Goal: Information Seeking & Learning: Learn about a topic

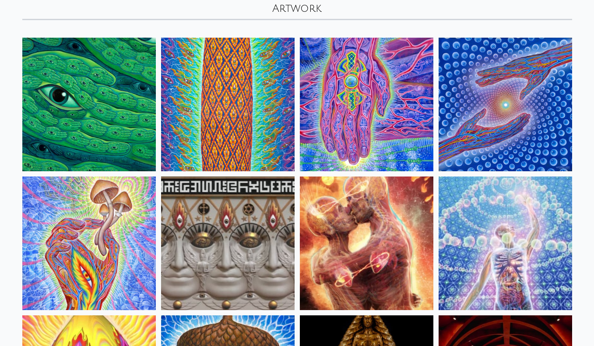
scroll to position [74, 0]
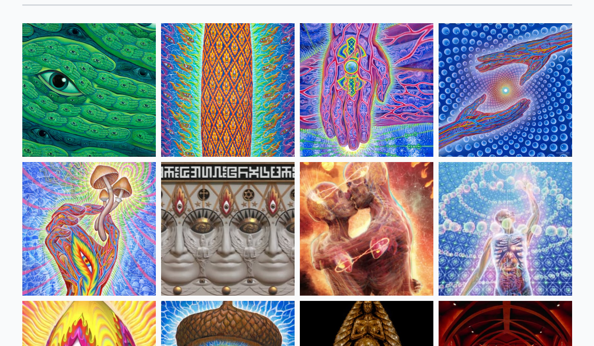
click at [423, 202] on img at bounding box center [366, 228] width 133 height 133
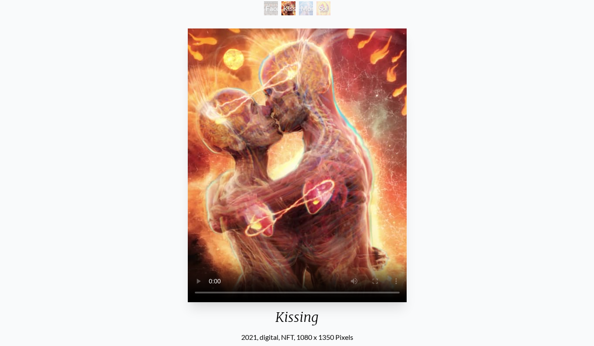
scroll to position [55, 0]
click at [298, 169] on video "Your browser does not support the video tag." at bounding box center [297, 164] width 219 height 273
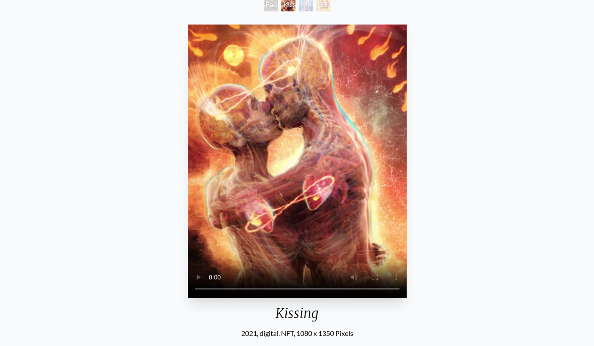
click at [296, 156] on video "Your browser does not support the video tag." at bounding box center [297, 160] width 219 height 273
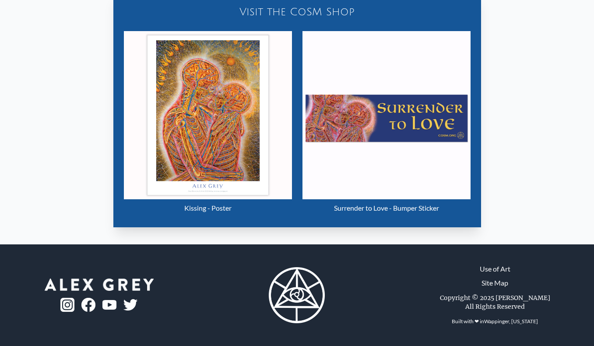
scroll to position [530, 0]
click at [190, 178] on img "2 / 4" at bounding box center [208, 115] width 168 height 168
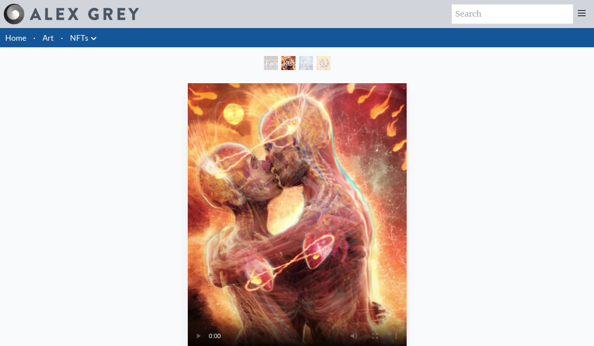
scroll to position [0, 0]
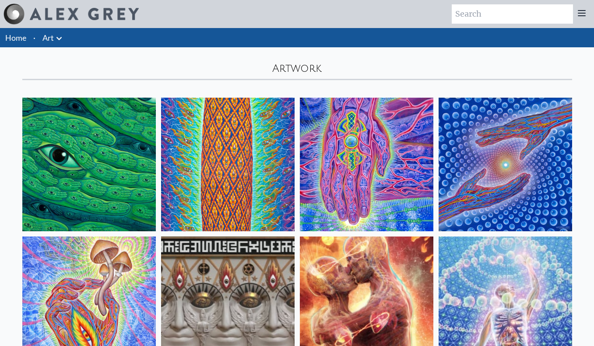
scroll to position [74, 0]
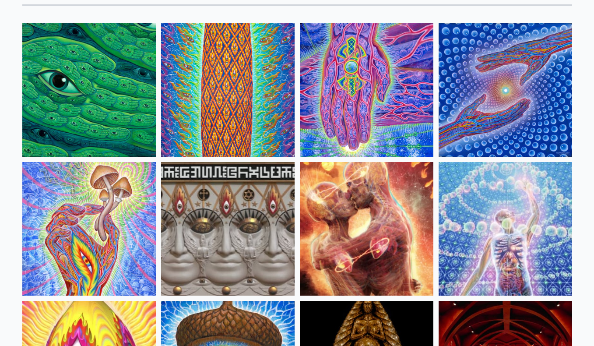
click at [121, 223] on img at bounding box center [88, 228] width 133 height 133
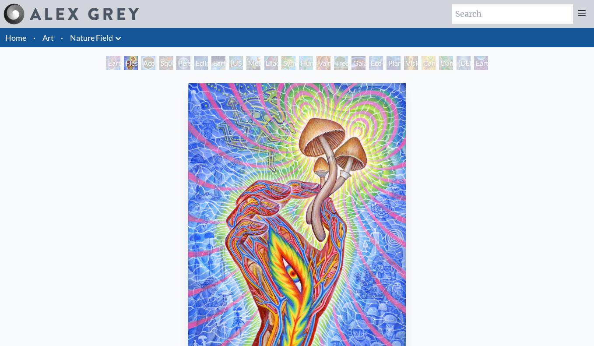
click at [148, 66] on div "Acorn Dream" at bounding box center [148, 63] width 14 height 14
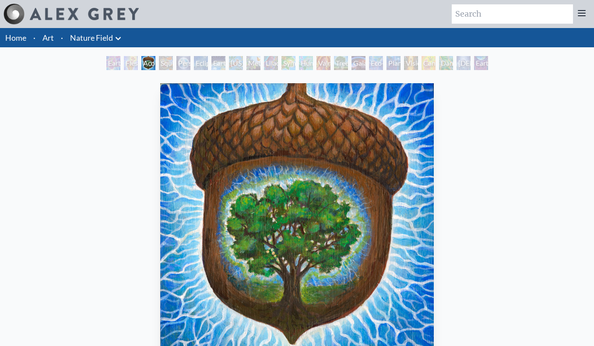
click at [180, 64] on div "Person Planet" at bounding box center [183, 63] width 14 height 14
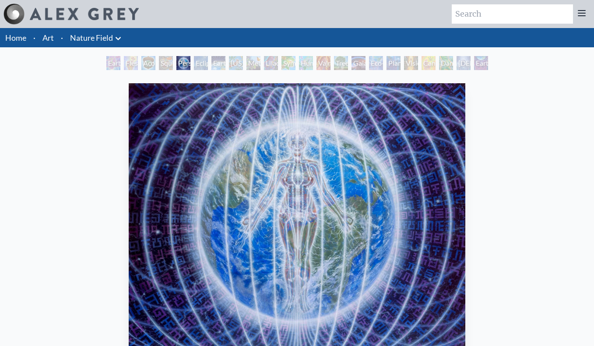
click at [264, 59] on div "Lilacs" at bounding box center [271, 63] width 14 height 14
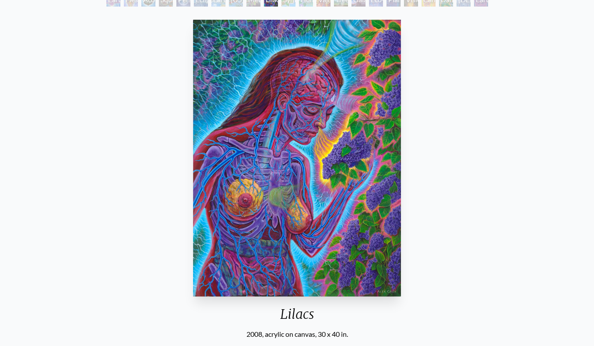
scroll to position [65, 0]
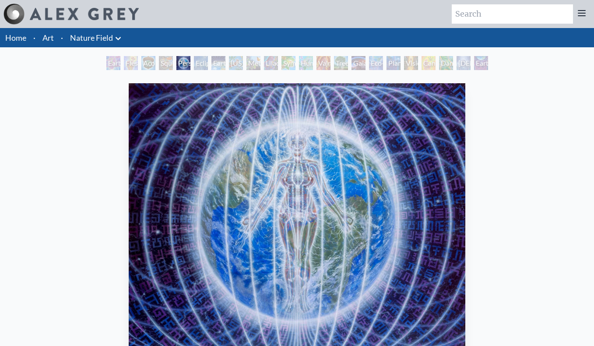
click at [405, 66] on div "Vision Tree" at bounding box center [411, 63] width 14 height 14
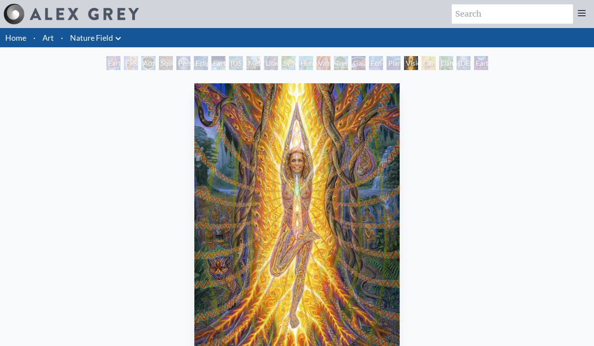
click at [446, 62] on div "Dance of Cannabia" at bounding box center [446, 63] width 14 height 14
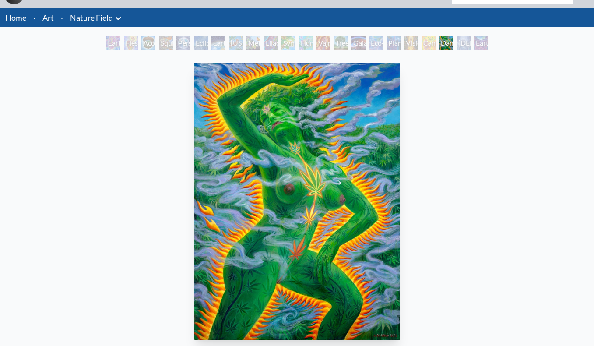
scroll to position [20, 0]
click at [462, 43] on div "Baptism in the Ocean of Awareness" at bounding box center [463, 43] width 14 height 14
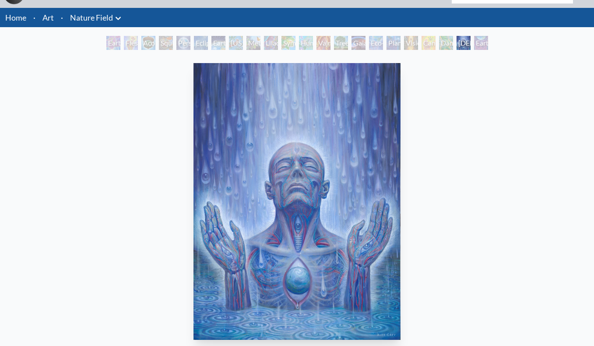
click at [388, 41] on div "Planetary Prayers" at bounding box center [393, 43] width 14 height 14
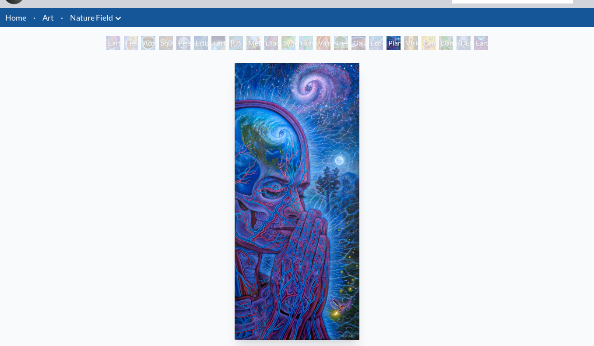
click at [326, 45] on div "Vajra Horse" at bounding box center [323, 43] width 14 height 14
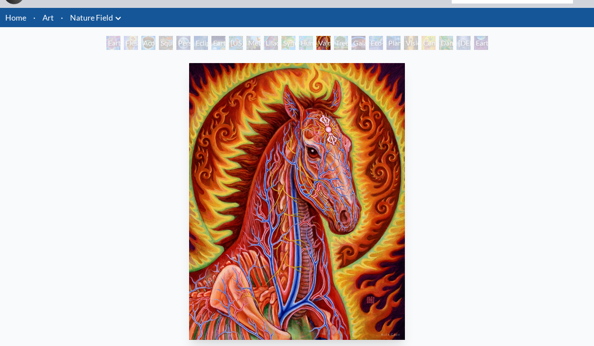
scroll to position [33, 0]
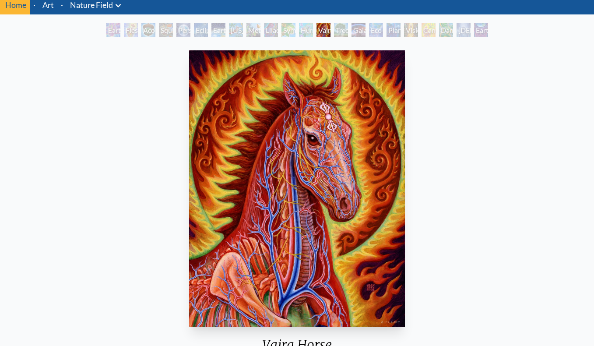
click at [340, 32] on div "Tree & Person" at bounding box center [341, 30] width 14 height 14
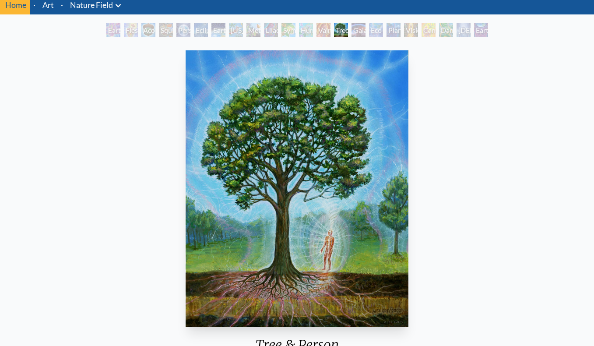
click at [351, 29] on div "Gaia" at bounding box center [358, 30] width 14 height 14
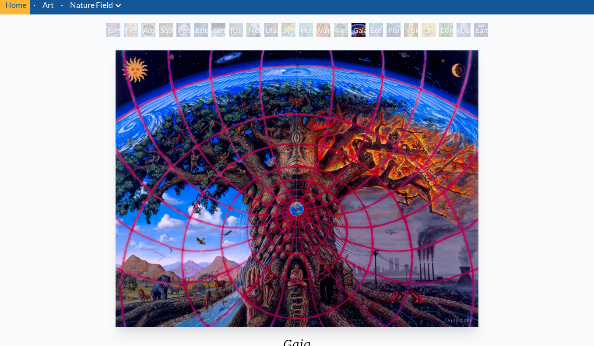
click at [372, 29] on div "Eco-Atlas" at bounding box center [376, 30] width 14 height 14
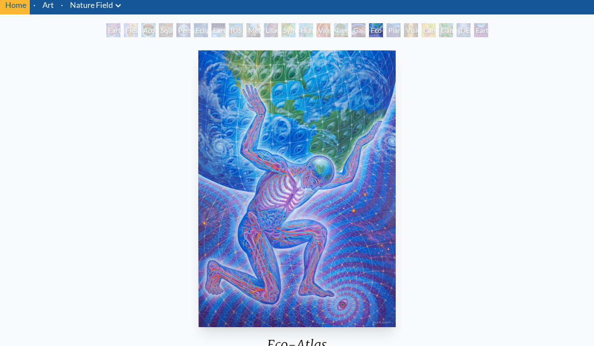
click at [107, 29] on div "Earth Witness" at bounding box center [113, 30] width 14 height 14
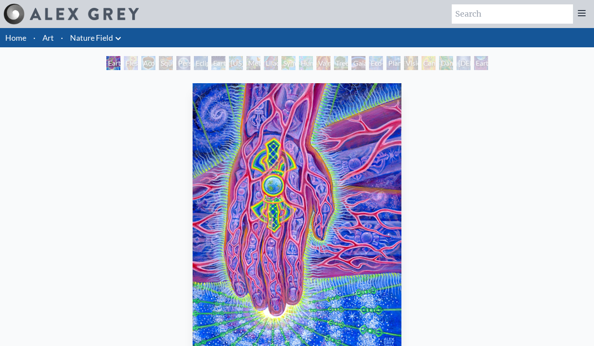
click at [127, 65] on div "Flesh of the Gods" at bounding box center [131, 63] width 14 height 14
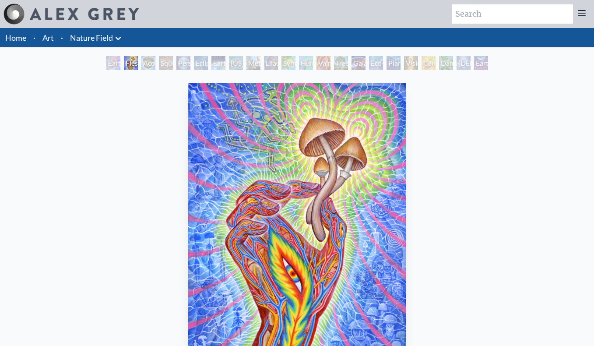
click at [162, 64] on div "Squirrel" at bounding box center [166, 63] width 14 height 14
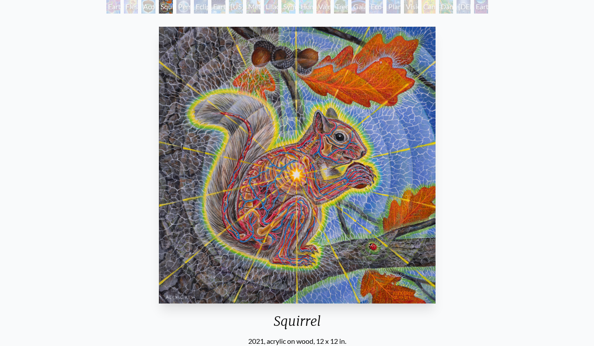
scroll to position [56, 0]
click at [200, 13] on div "Eclipse" at bounding box center [201, 7] width 14 height 14
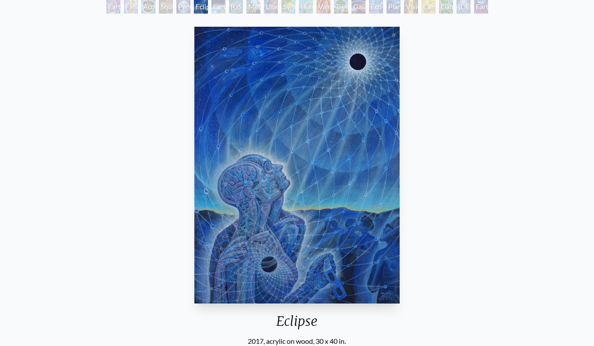
click at [216, 11] on div "Earth Energies" at bounding box center [218, 7] width 14 height 14
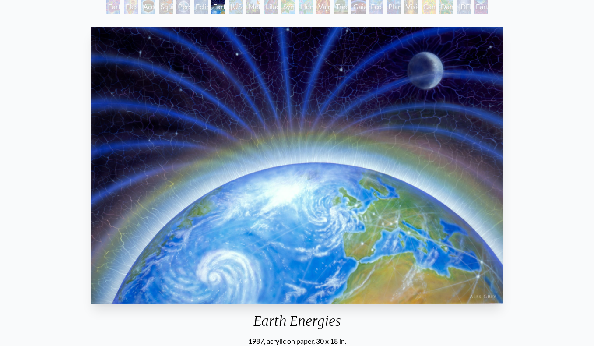
click at [234, 9] on div "Ohio Song" at bounding box center [236, 7] width 14 height 14
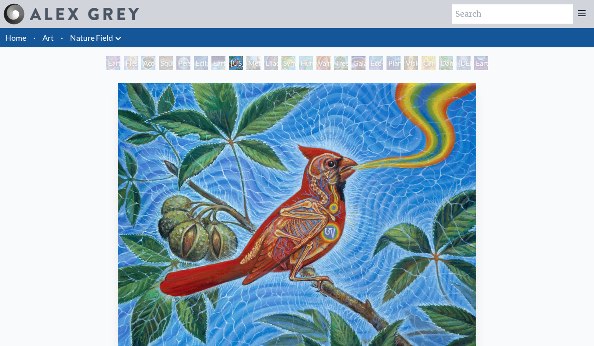
click at [248, 66] on div "Metamorphosis" at bounding box center [253, 63] width 14 height 14
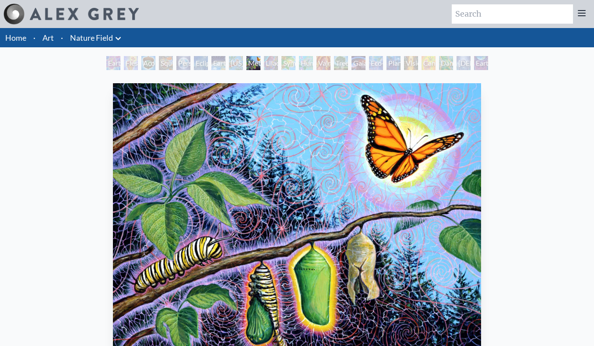
click at [304, 63] on div "Humming Bird" at bounding box center [306, 63] width 14 height 14
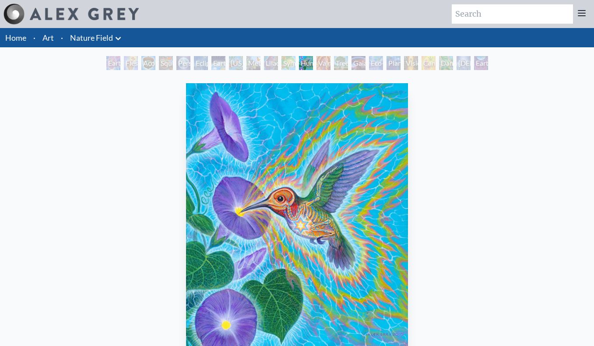
click at [313, 68] on div "Humming Bird" at bounding box center [306, 63] width 14 height 14
click at [321, 69] on div "Vajra Horse" at bounding box center [323, 63] width 14 height 14
